Goal: Task Accomplishment & Management: Use online tool/utility

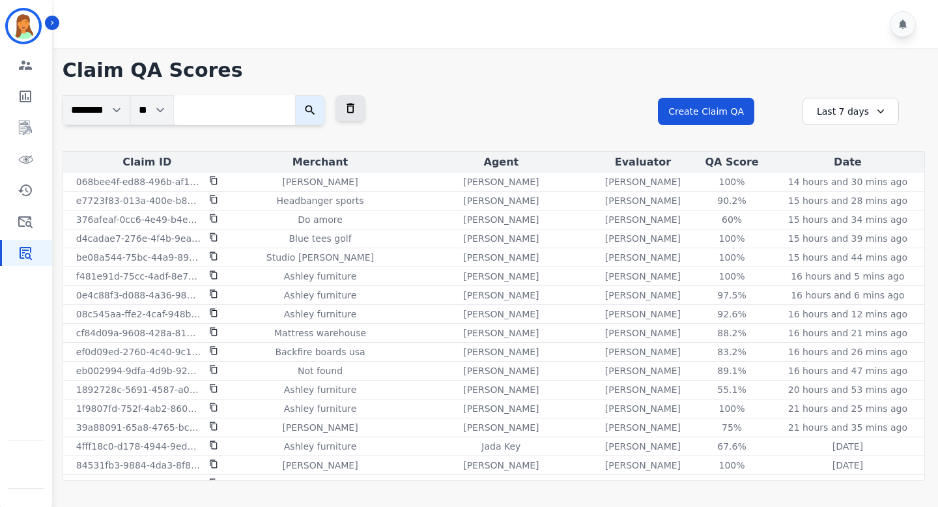
click at [779, 110] on div at bounding box center [782, 109] width 21 height 22
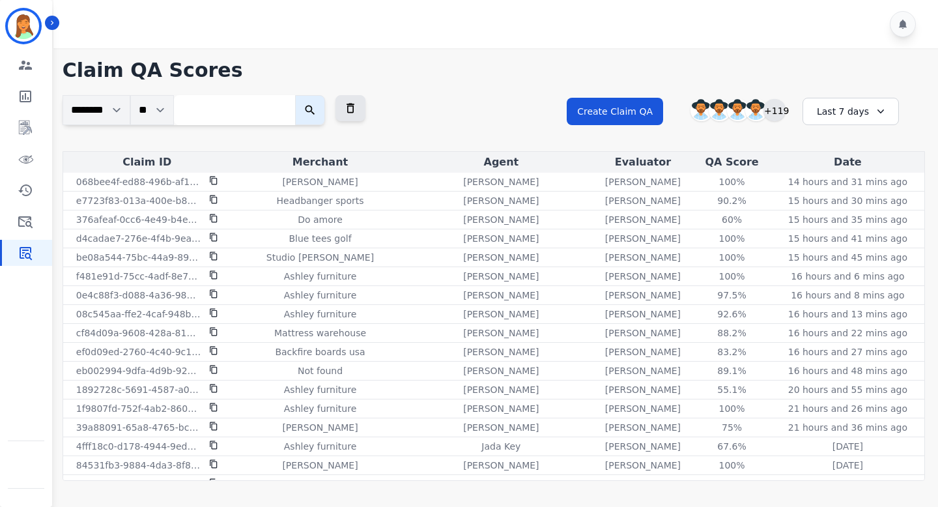
click at [773, 110] on div "+119" at bounding box center [775, 110] width 22 height 22
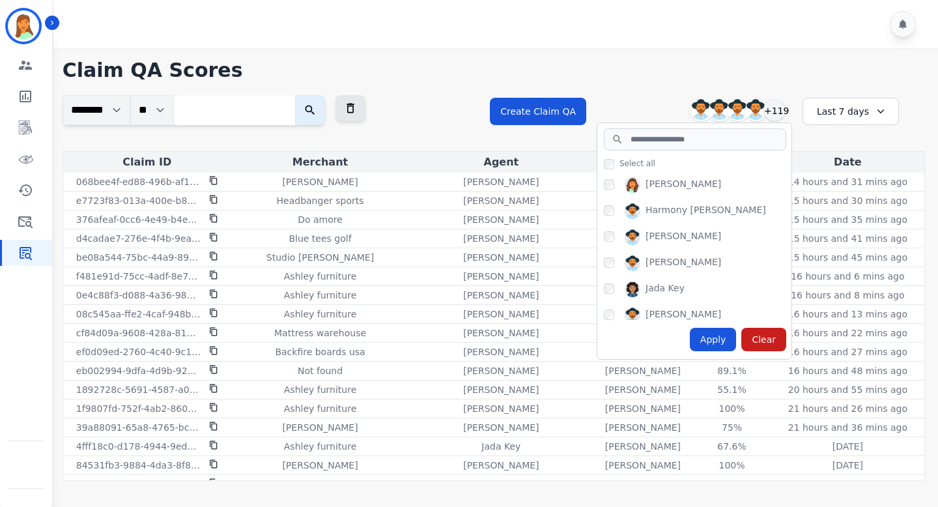
scroll to position [1151, 0]
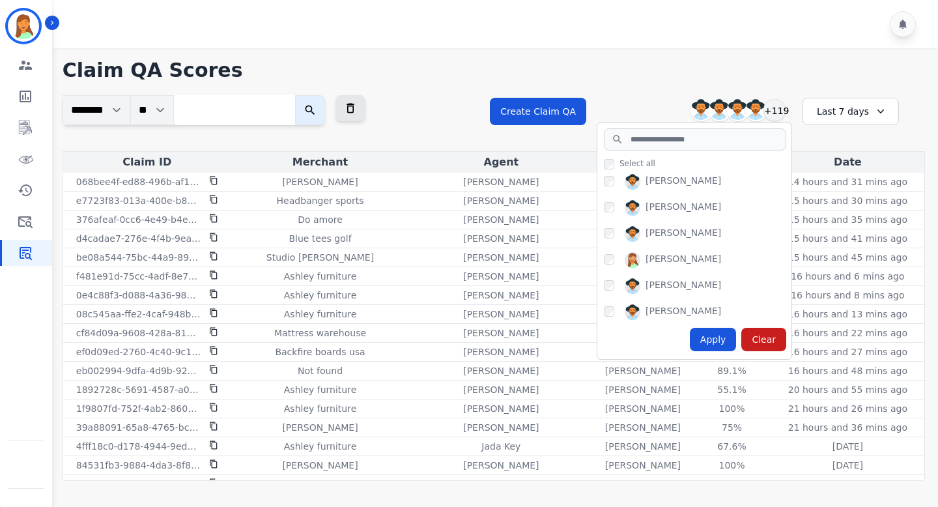
click at [620, 95] on div "Create Claim QA Alexis Chumchal Alexis Martinez Alysyia Carty Amanda Baez +119 …" at bounding box center [707, 123] width 435 height 56
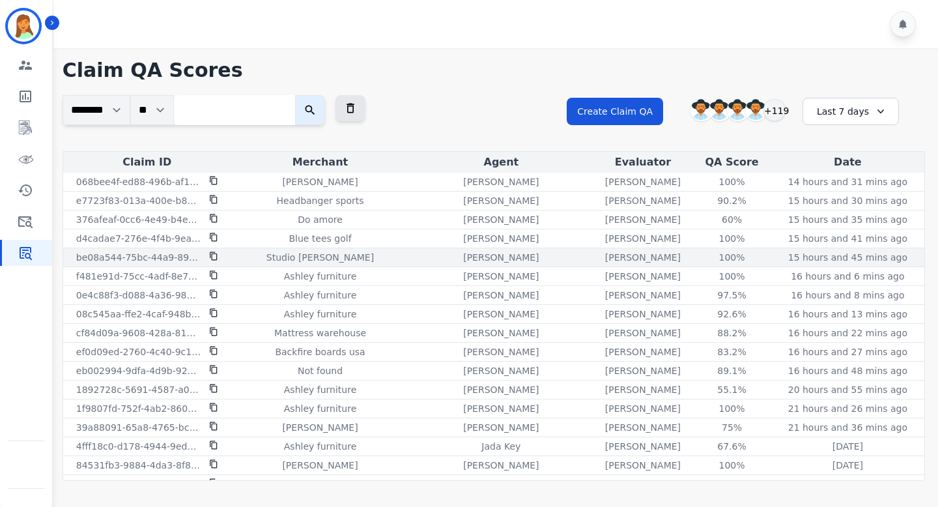
scroll to position [8, 0]
